Goal: Task Accomplishment & Management: Use online tool/utility

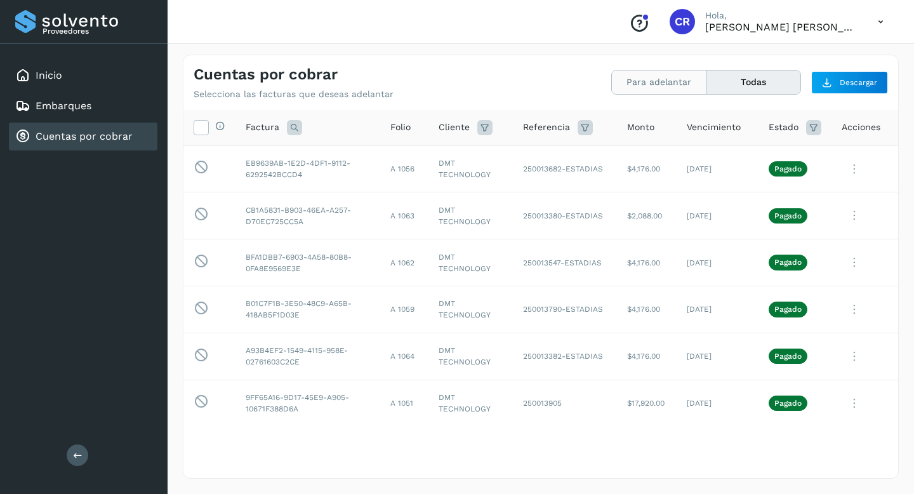
click at [707, 89] on button "Para adelantar" at bounding box center [754, 81] width 94 height 23
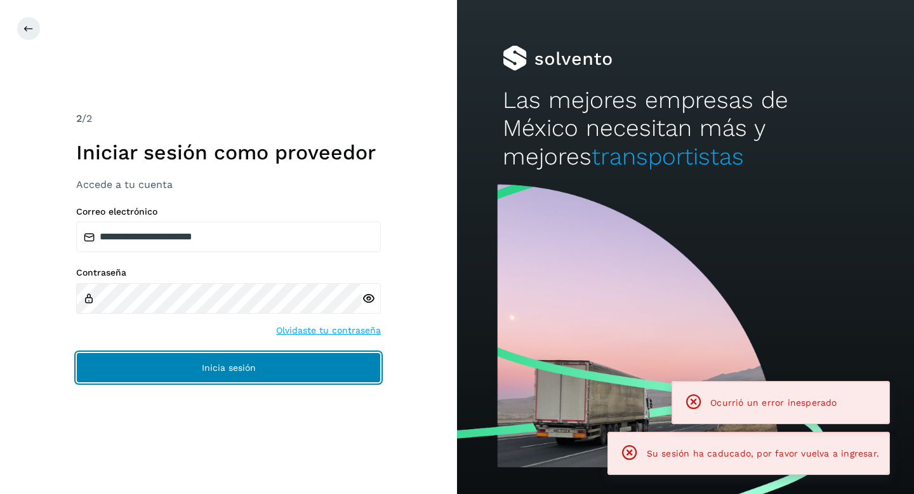
click at [352, 371] on button "Inicia sesión" at bounding box center [228, 367] width 305 height 30
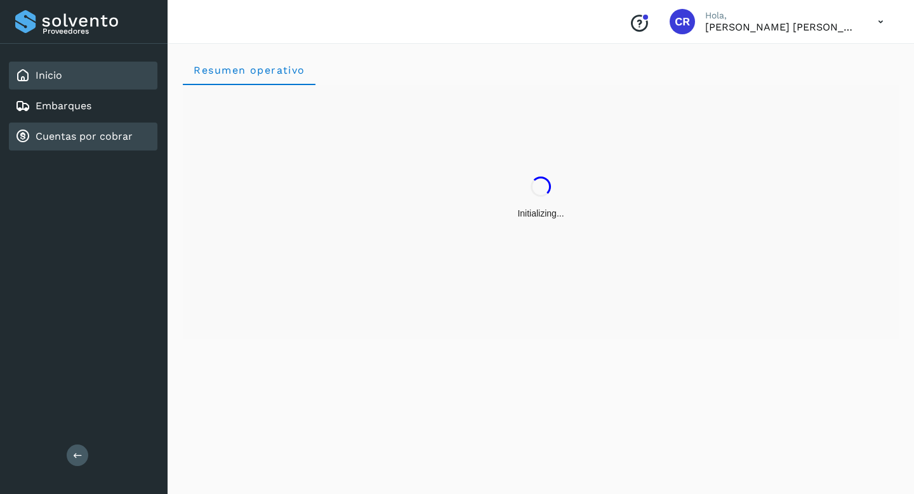
click at [94, 138] on link "Cuentas por cobrar" at bounding box center [84, 136] width 97 height 12
